Goal: Information Seeking & Learning: Learn about a topic

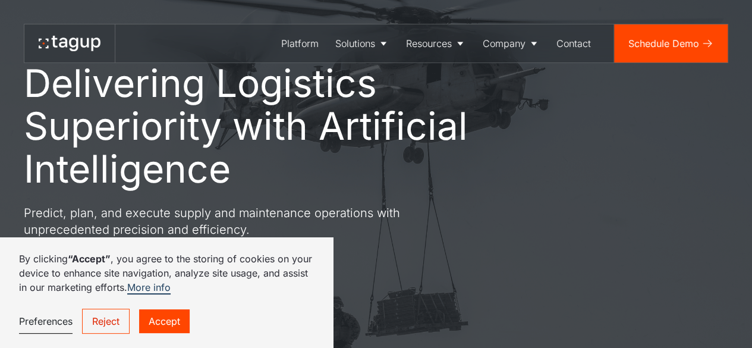
click at [106, 327] on link "Reject" at bounding box center [106, 321] width 48 height 25
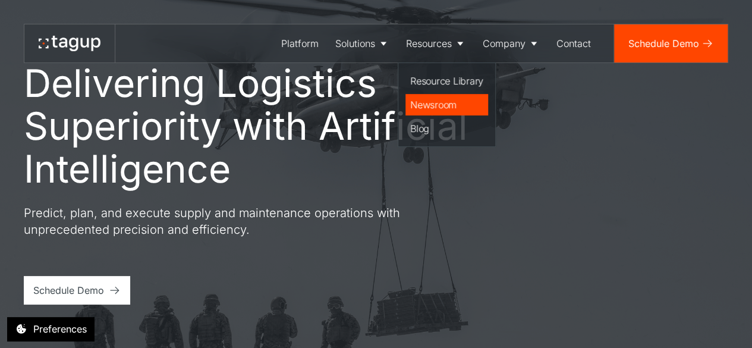
click at [428, 100] on div "Newsroom" at bounding box center [446, 104] width 73 height 14
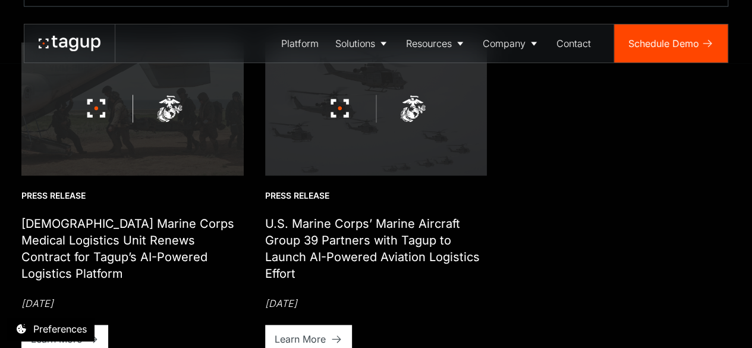
scroll to position [565, 0]
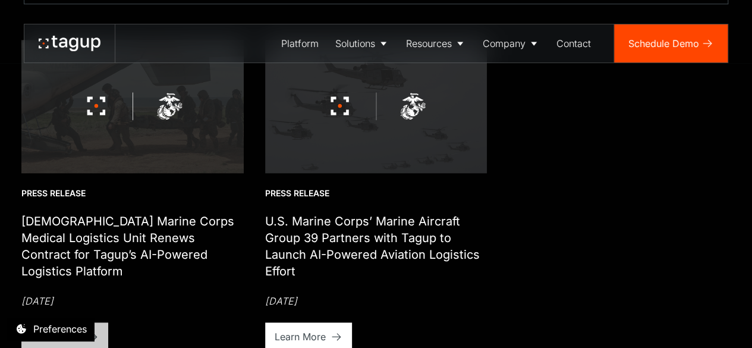
click at [69, 322] on link "Learn More" at bounding box center [64, 336] width 87 height 29
